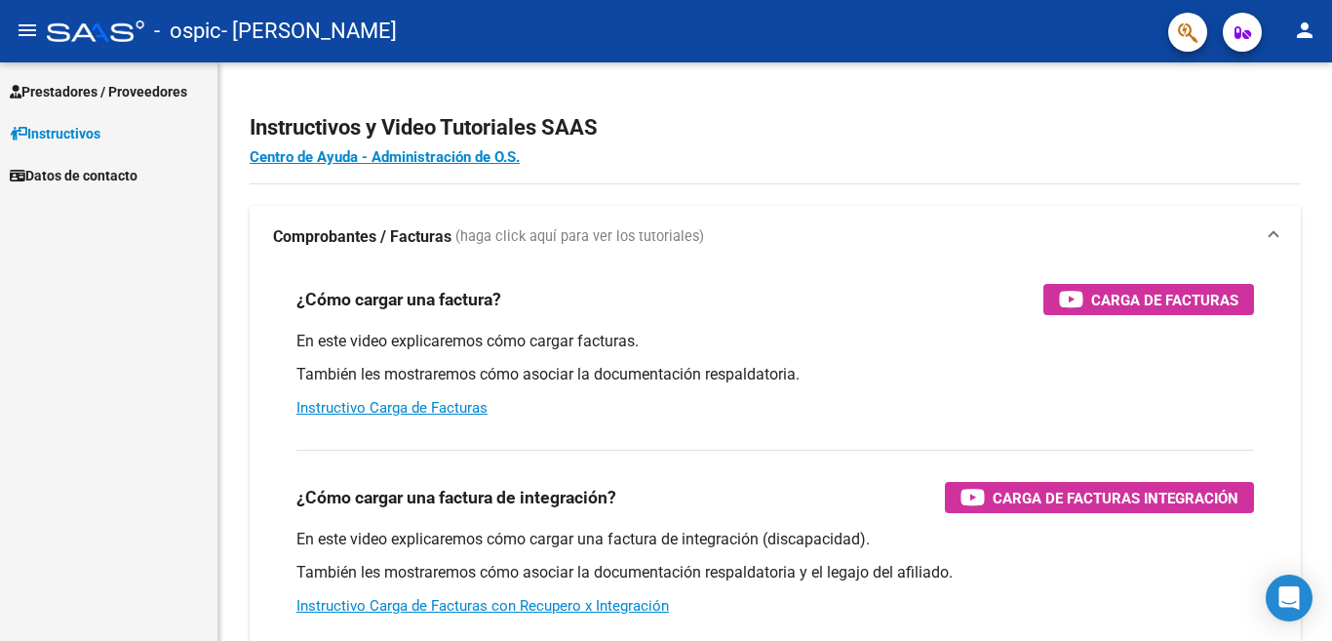
click at [79, 95] on span "Prestadores / Proveedores" at bounding box center [98, 91] width 177 height 21
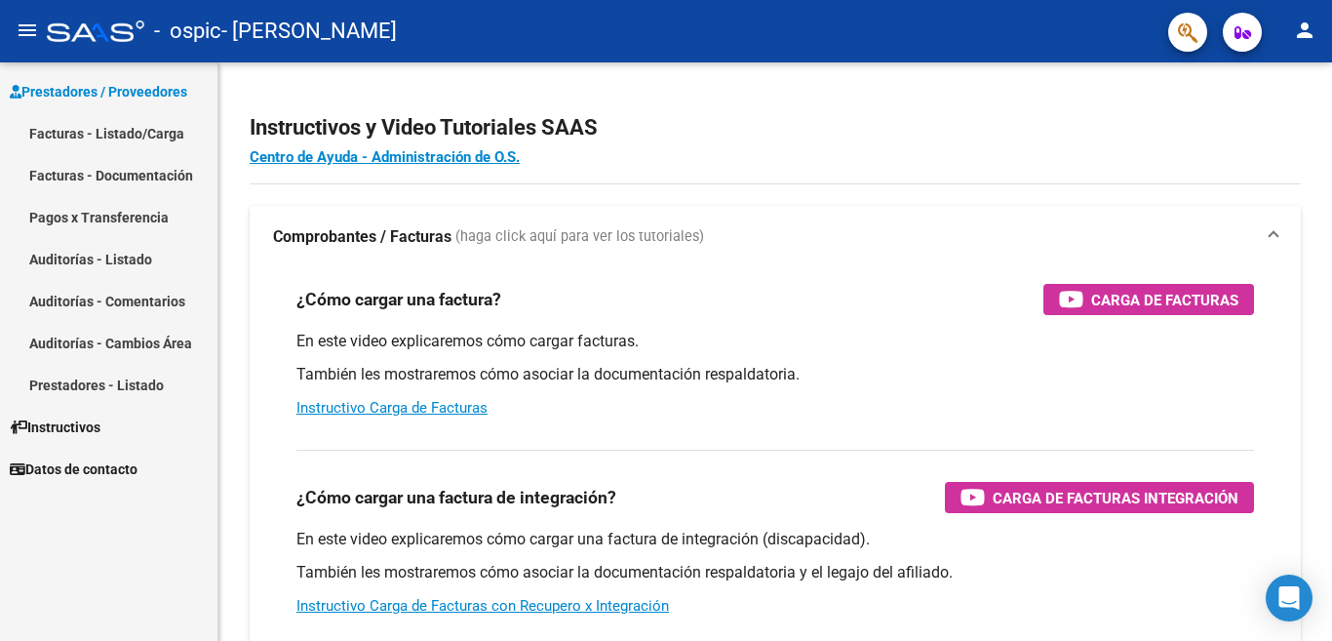
click at [73, 135] on link "Facturas - Listado/Carga" at bounding box center [108, 133] width 217 height 42
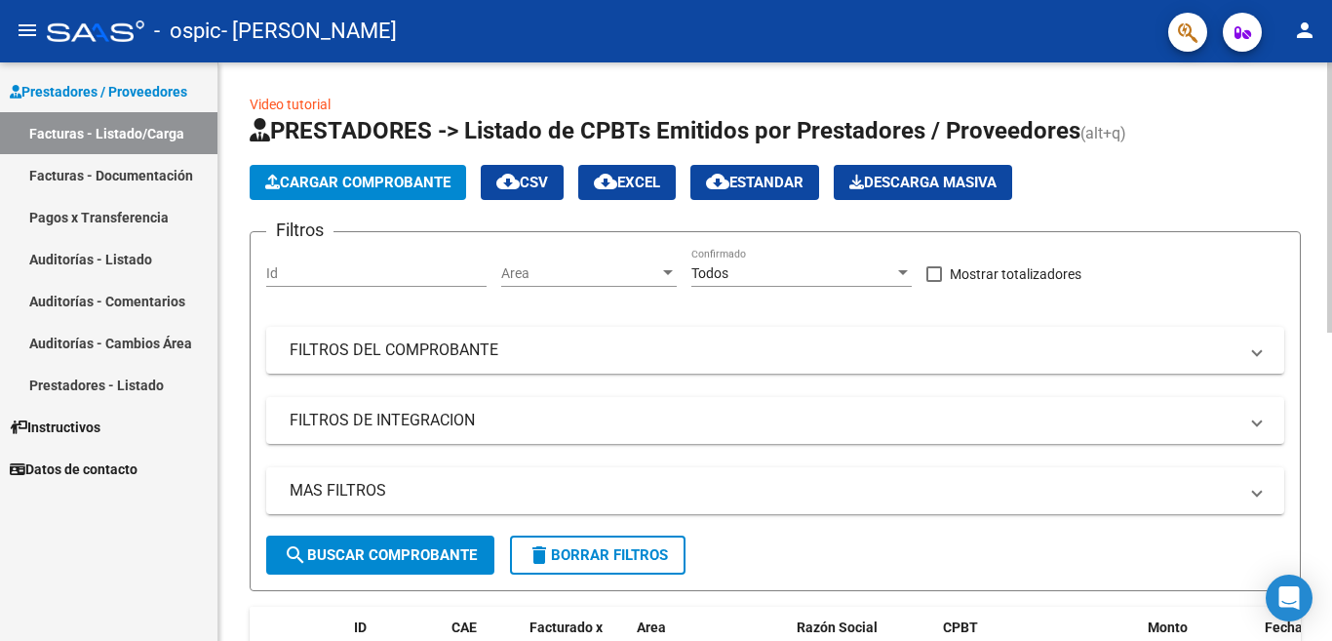
click at [354, 180] on span "Cargar Comprobante" at bounding box center [357, 183] width 185 height 18
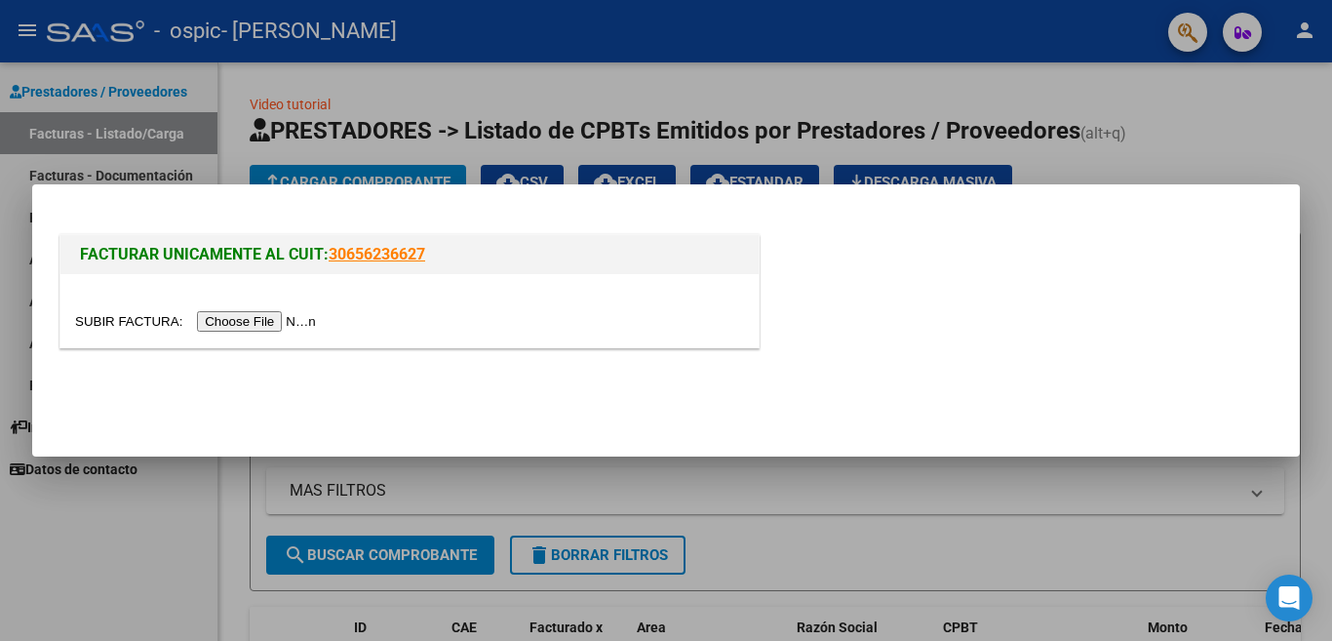
click at [253, 323] on input "file" at bounding box center [198, 321] width 247 height 20
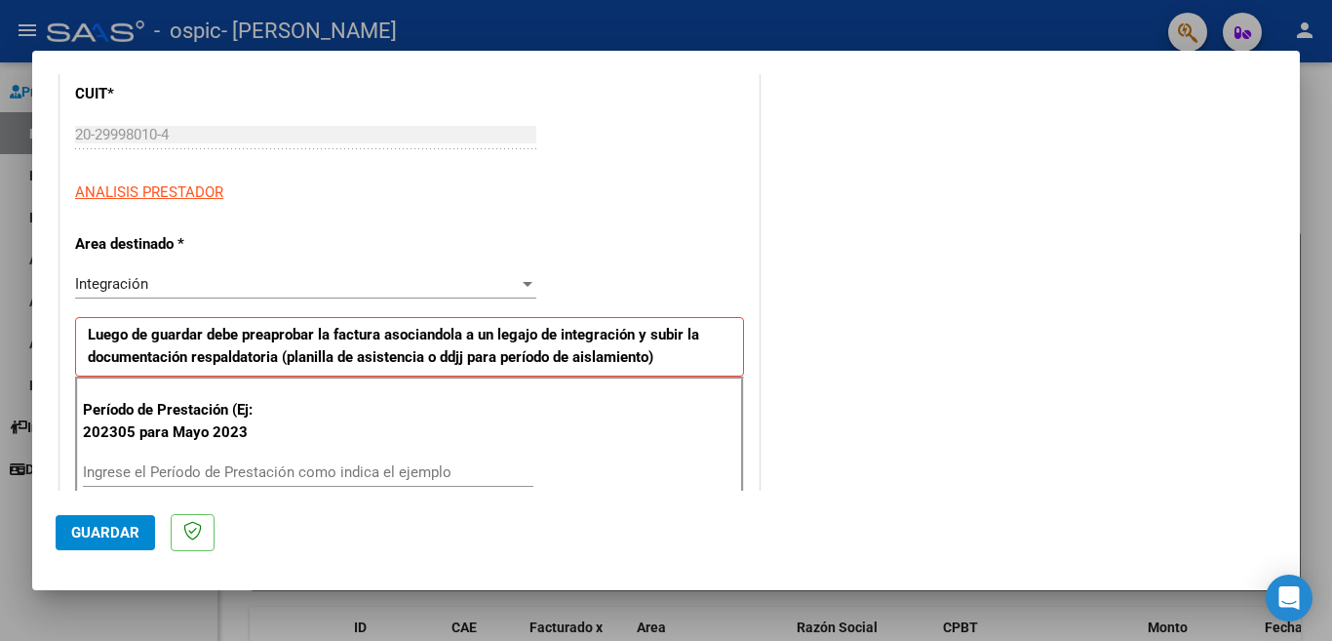
scroll to position [390, 0]
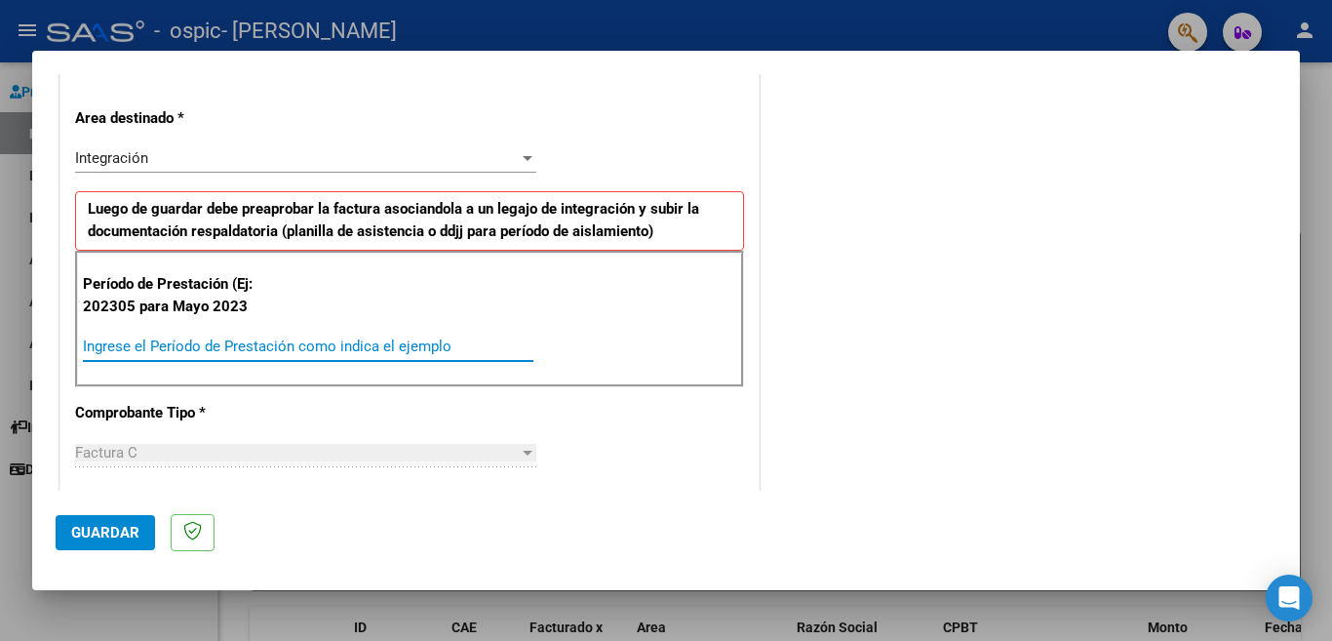
click at [257, 344] on input "Ingrese el Período de Prestación como indica el ejemplo" at bounding box center [308, 346] width 450 height 18
type input "202507"
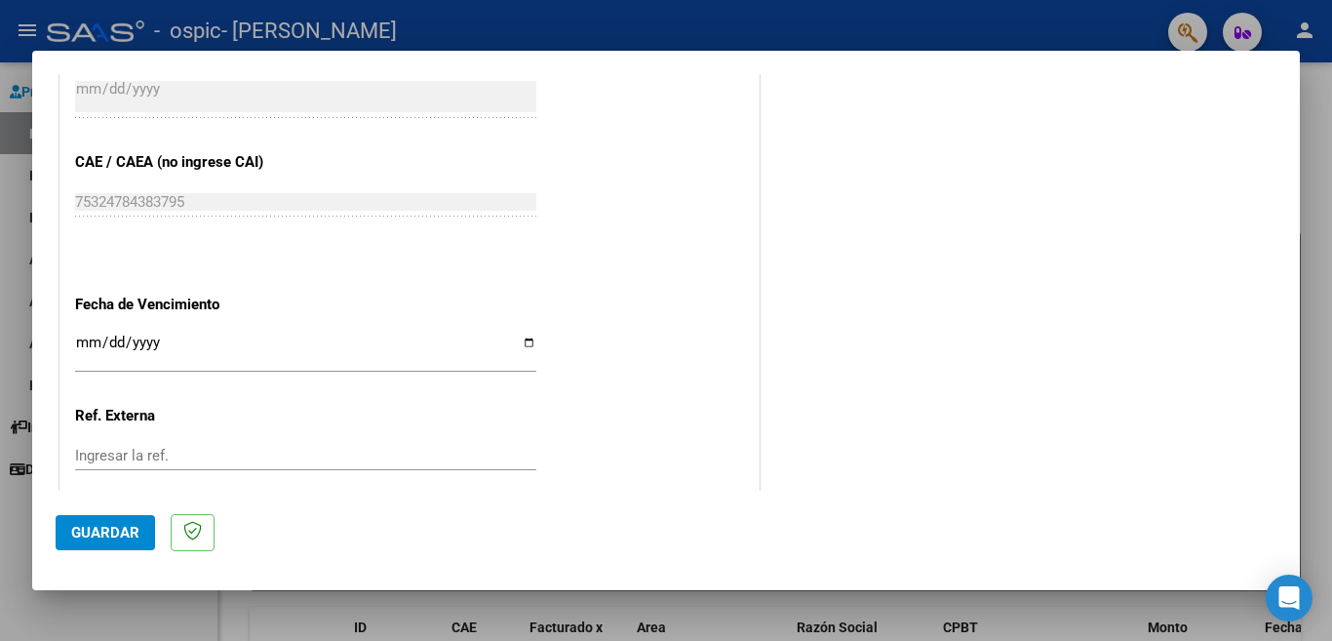
scroll to position [1238, 0]
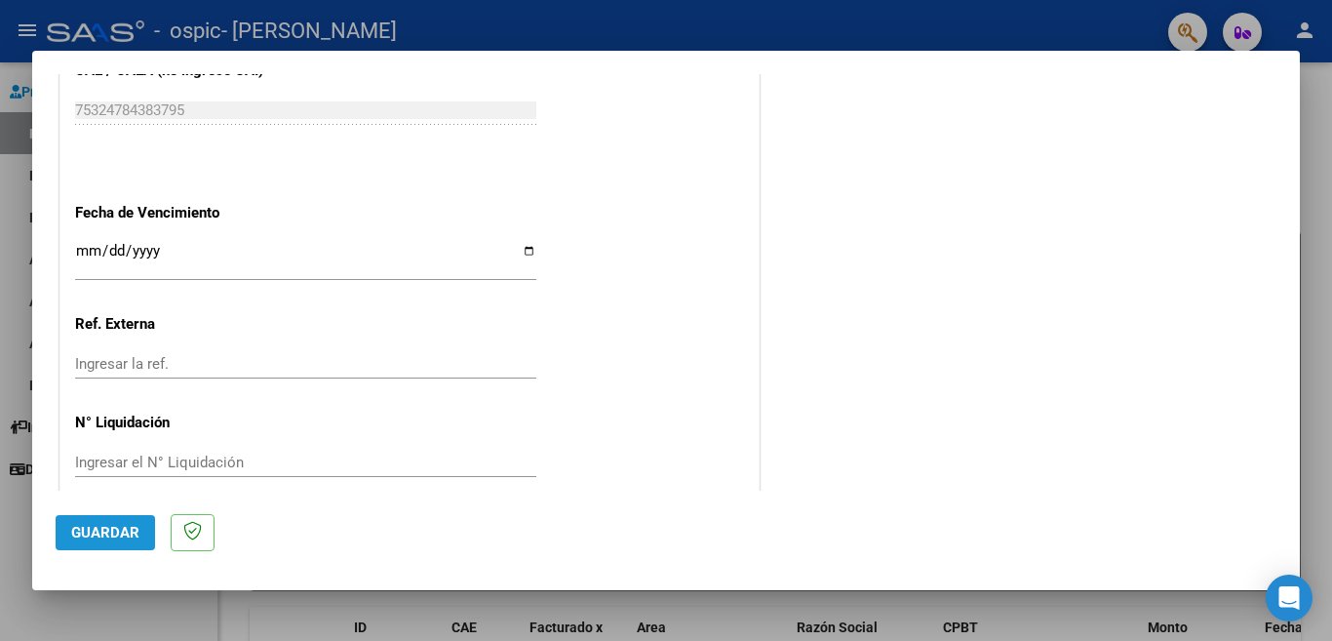
click at [117, 531] on span "Guardar" at bounding box center [105, 533] width 68 height 18
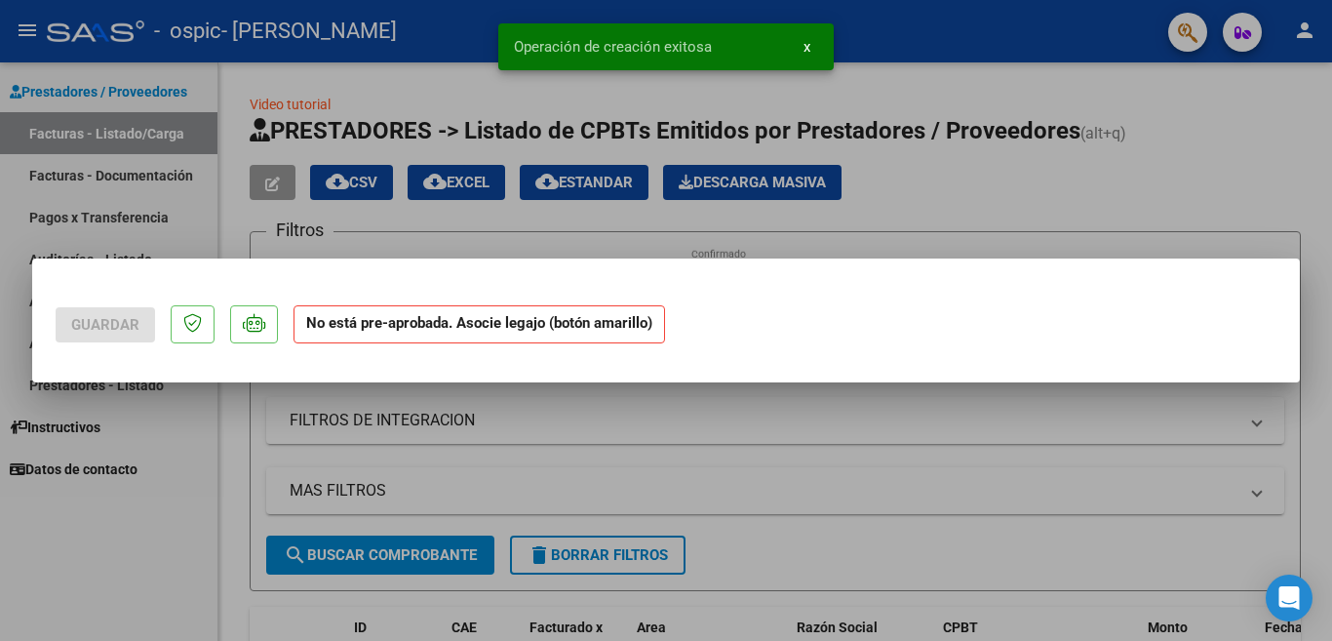
scroll to position [0, 0]
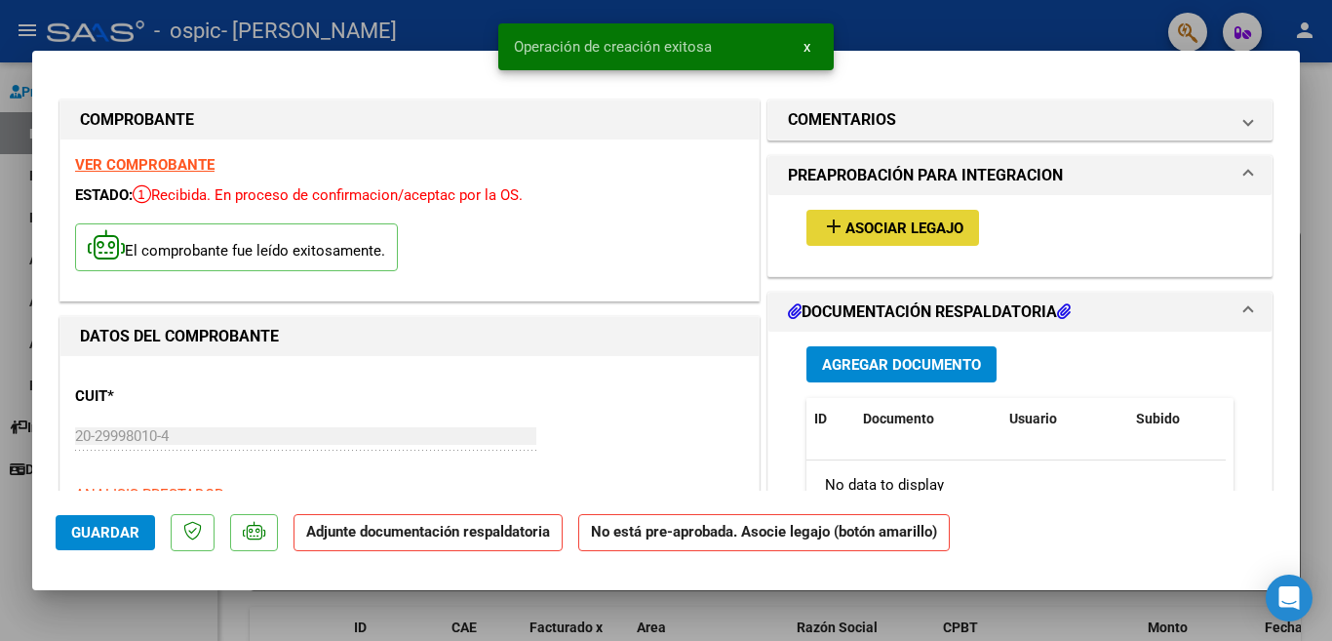
click at [859, 219] on span "Asociar Legajo" at bounding box center [904, 228] width 118 height 18
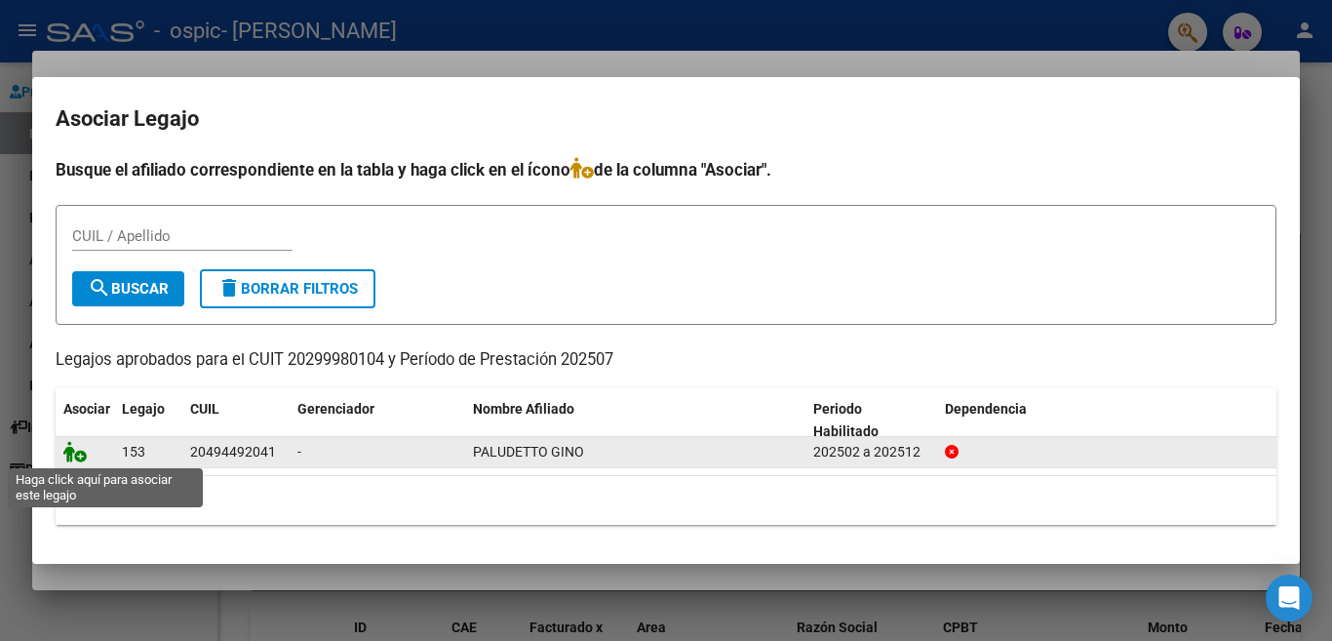
click at [77, 453] on icon at bounding box center [74, 451] width 23 height 21
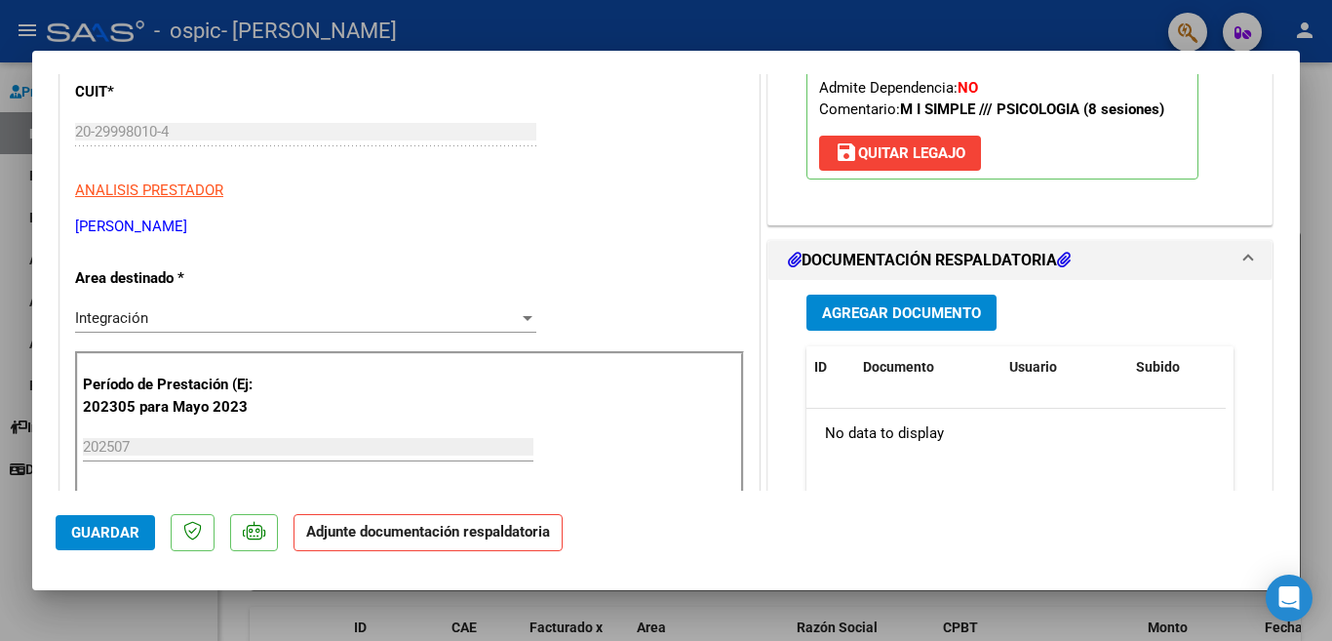
scroll to position [390, 0]
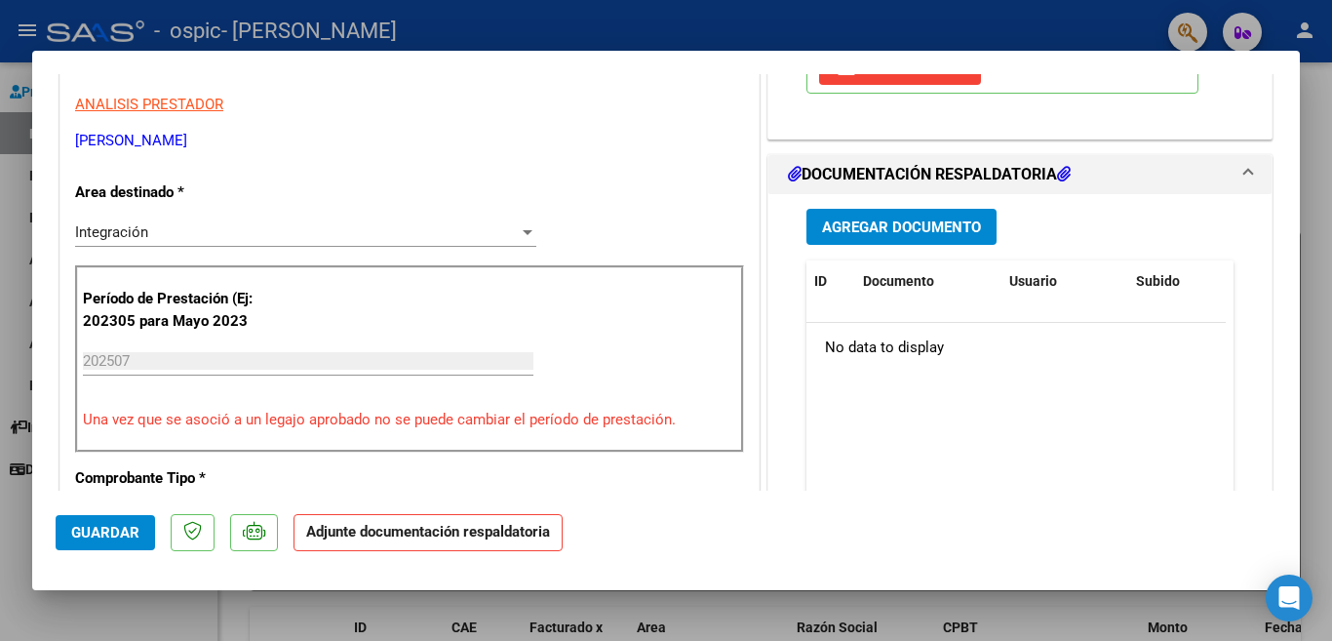
click at [908, 226] on span "Agregar Documento" at bounding box center [901, 227] width 159 height 18
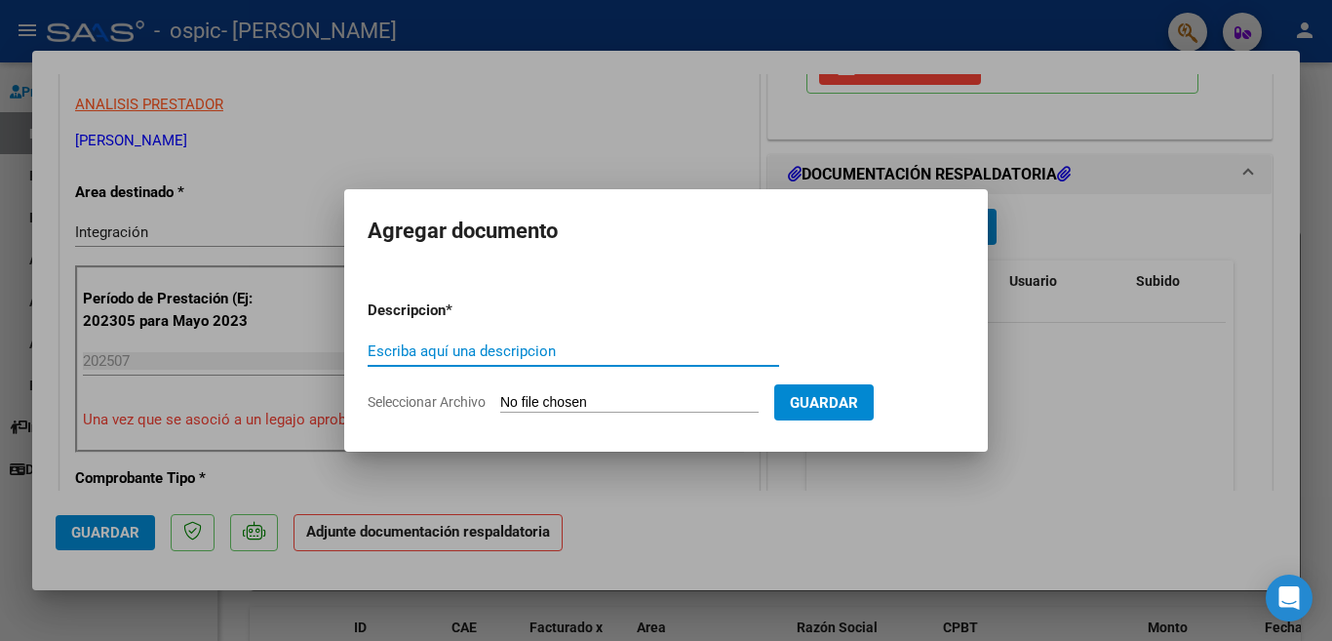
click at [447, 350] on input "Escriba aquí una descripcion" at bounding box center [573, 351] width 411 height 18
type input "Asistencia [DATE]"
click at [575, 402] on input "Seleccionar Archivo" at bounding box center [629, 403] width 258 height 19
type input "C:\fakepath\Asistencia [DATE].pdf"
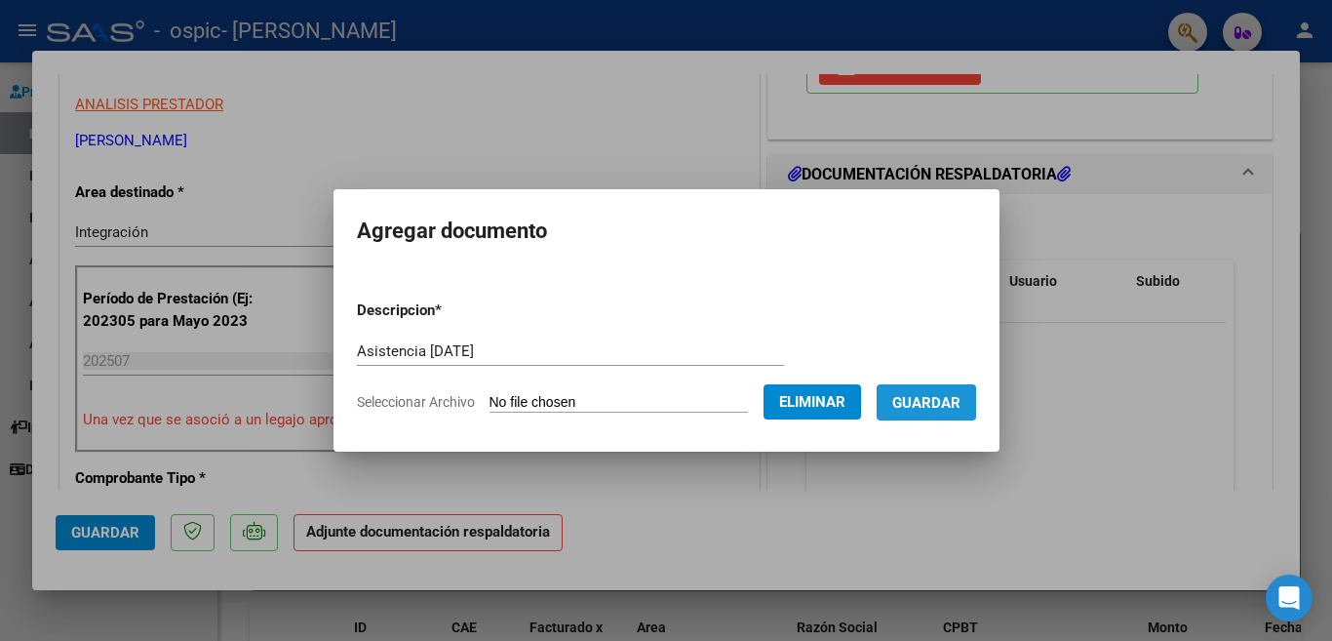
click at [907, 397] on span "Guardar" at bounding box center [926, 403] width 68 height 18
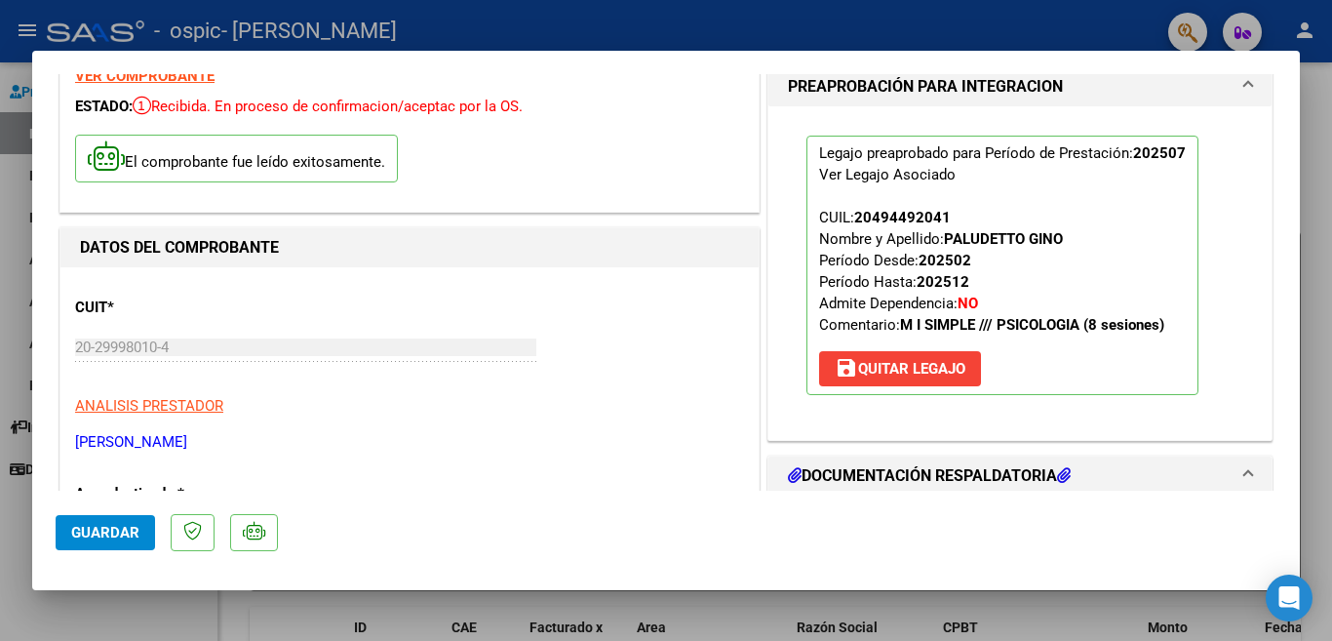
scroll to position [0, 0]
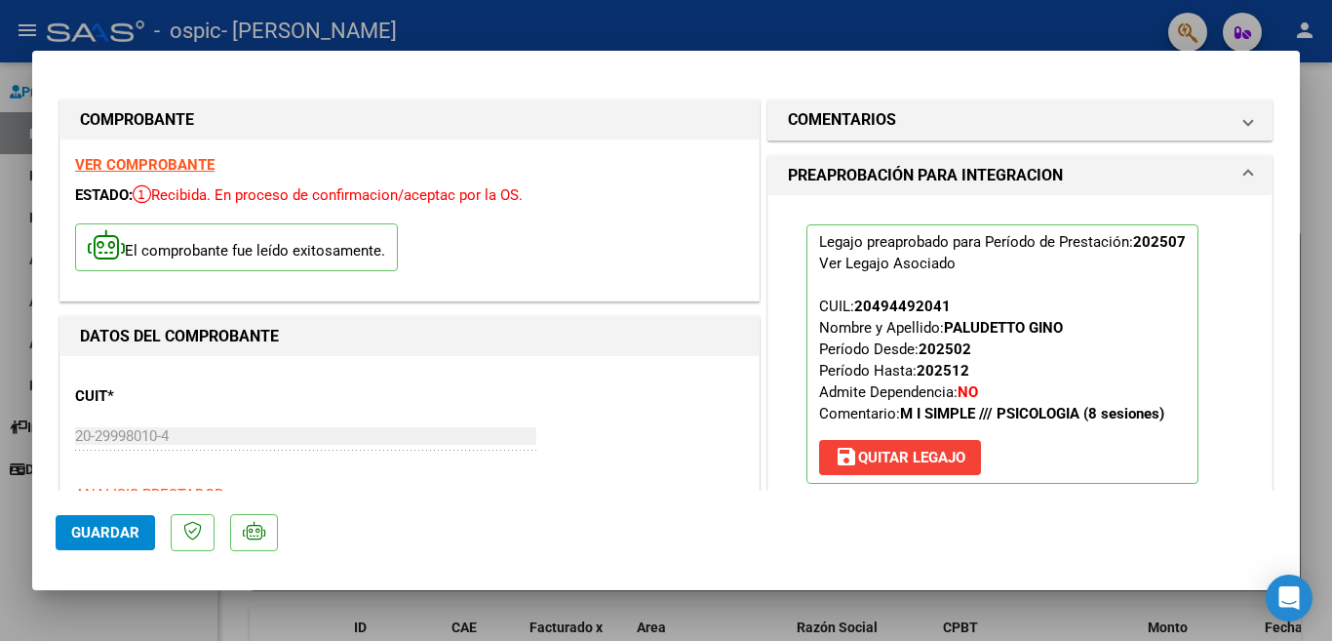
click at [102, 527] on span "Guardar" at bounding box center [105, 533] width 68 height 18
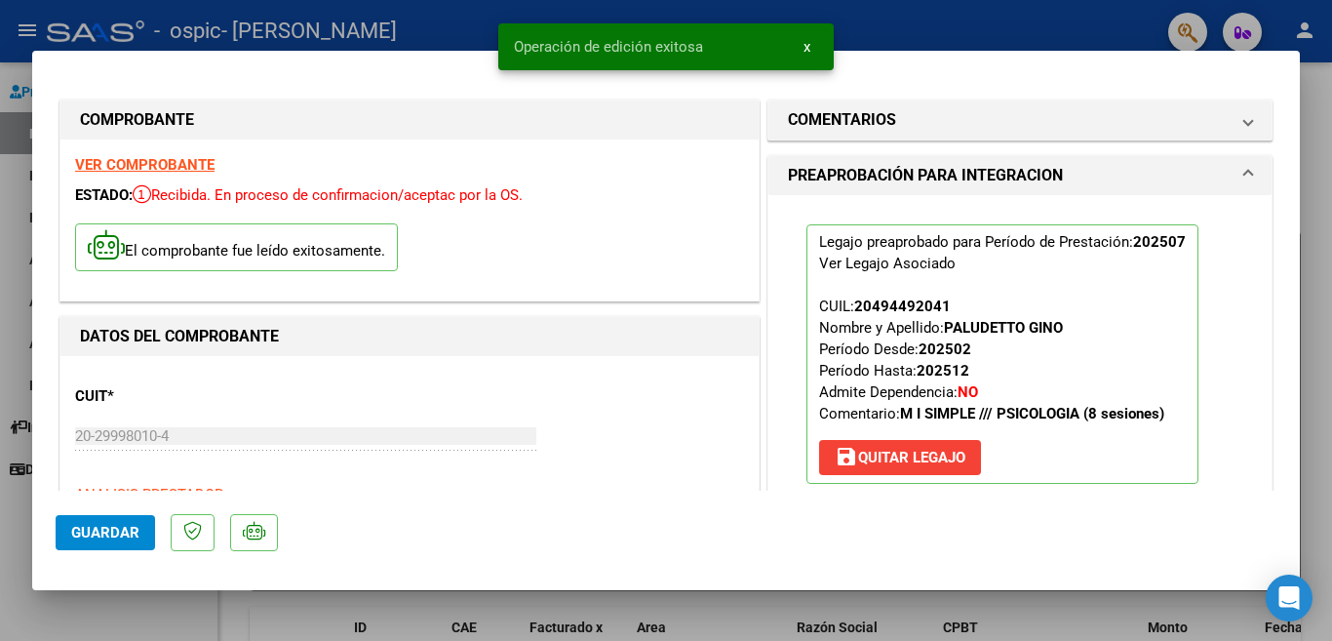
click at [795, 50] on button "x" at bounding box center [807, 46] width 38 height 35
